Goal: Check status: Check status

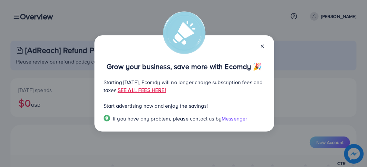
click at [263, 44] on icon at bounding box center [262, 45] width 5 height 5
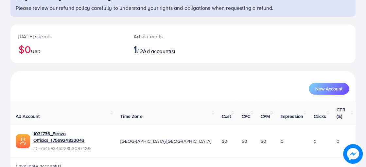
scroll to position [58, 0]
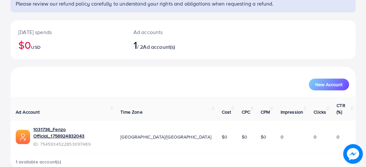
click at [76, 141] on span "ID: 7545934522853097489" at bounding box center [71, 144] width 76 height 7
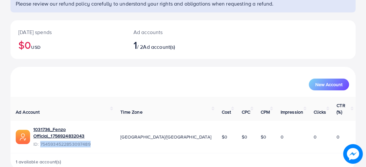
click at [76, 141] on span "ID: 7545934522853097489" at bounding box center [71, 144] width 76 height 7
click at [90, 126] on link "1031736_Fenzo Official_1756924832043" at bounding box center [71, 132] width 76 height 13
